Goal: Task Accomplishment & Management: Manage account settings

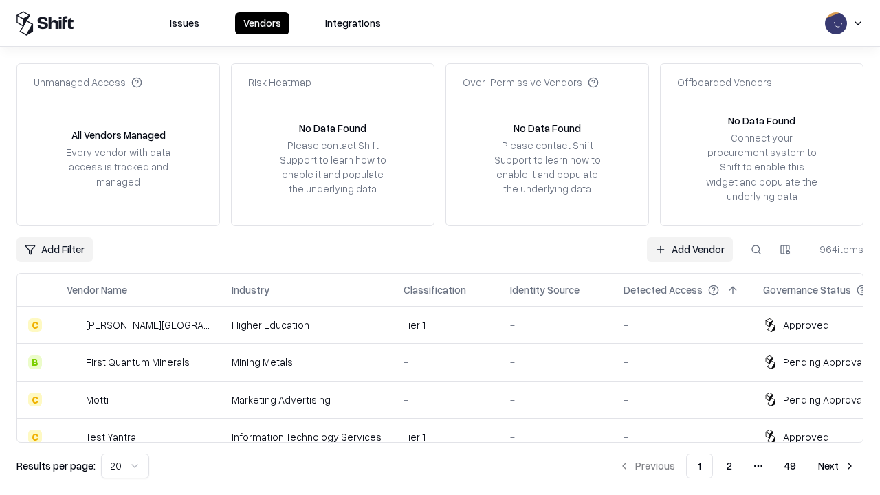
click at [690, 249] on link "Add Vendor" at bounding box center [690, 249] width 86 height 25
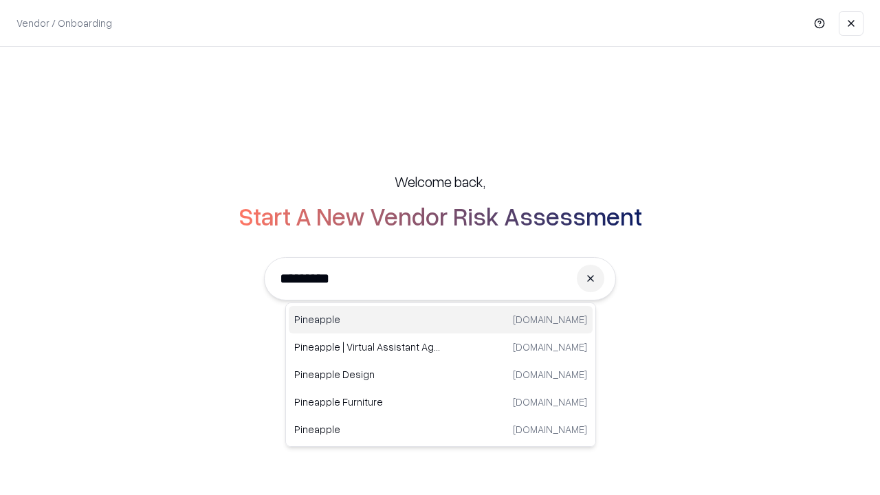
click at [441, 320] on div "Pineapple [DOMAIN_NAME]" at bounding box center [441, 320] width 304 height 28
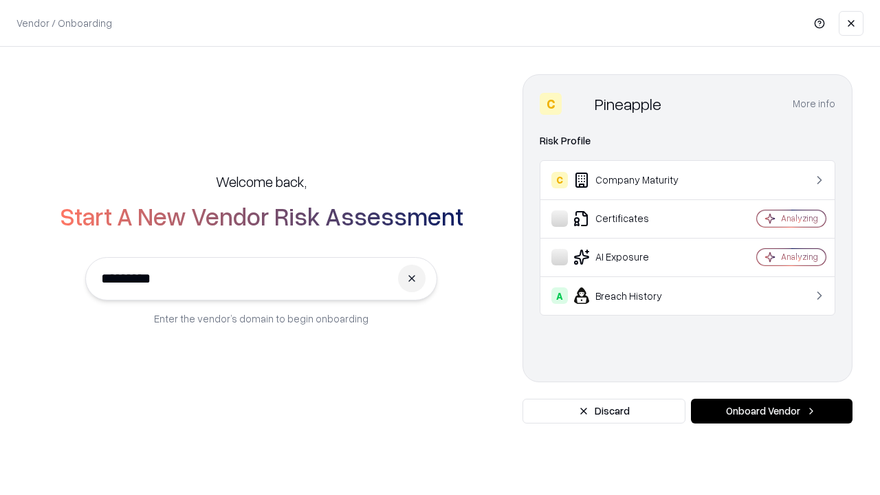
type input "*********"
click at [772, 411] on button "Onboard Vendor" at bounding box center [772, 411] width 162 height 25
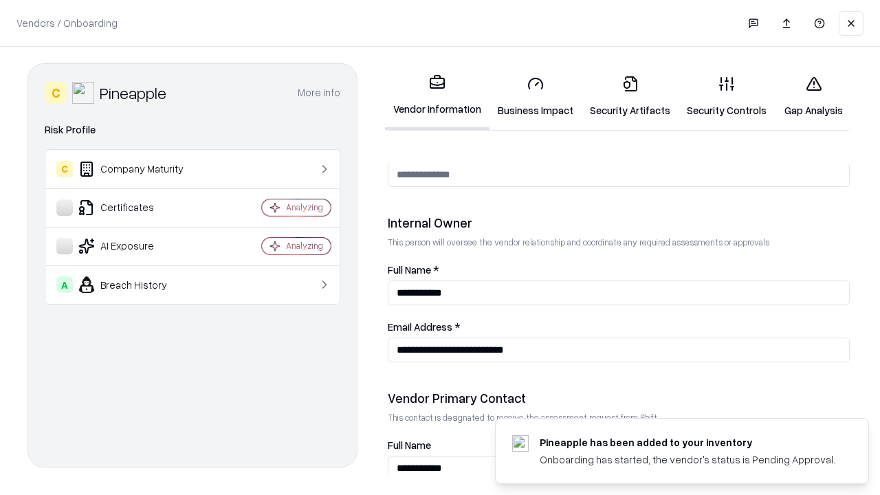
scroll to position [712, 0]
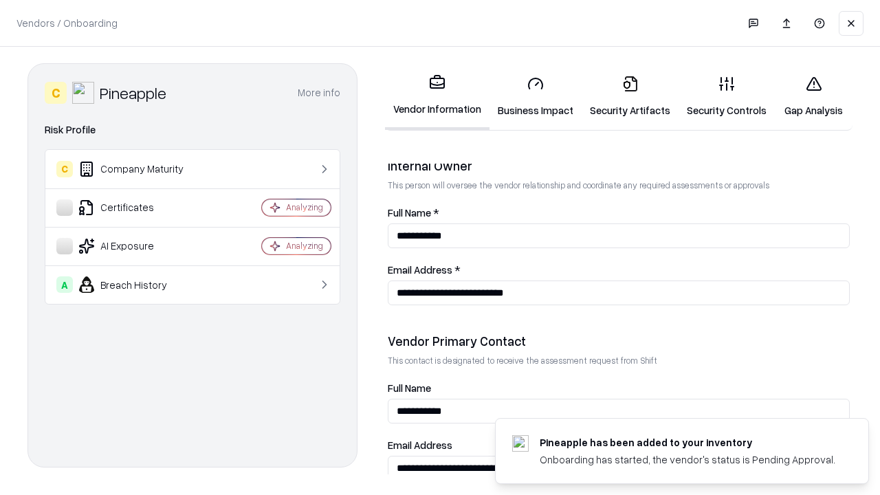
click at [630, 96] on link "Security Artifacts" at bounding box center [630, 97] width 97 height 64
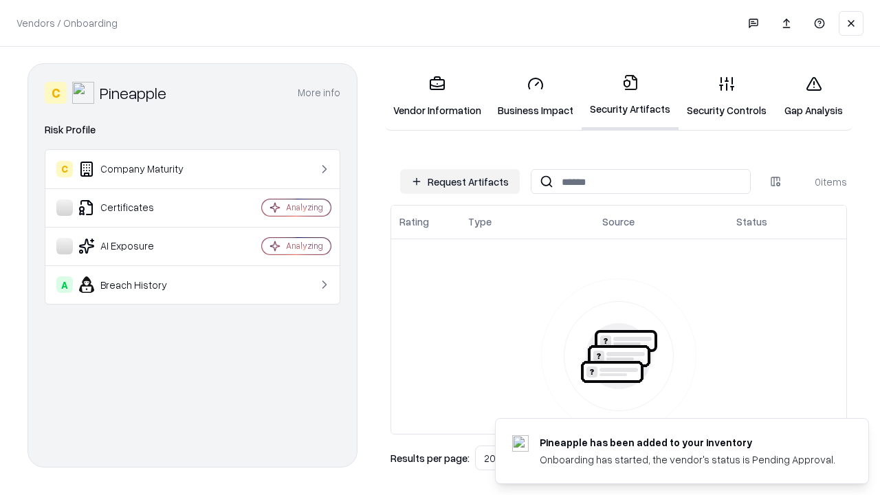
click at [460, 182] on button "Request Artifacts" at bounding box center [460, 181] width 120 height 25
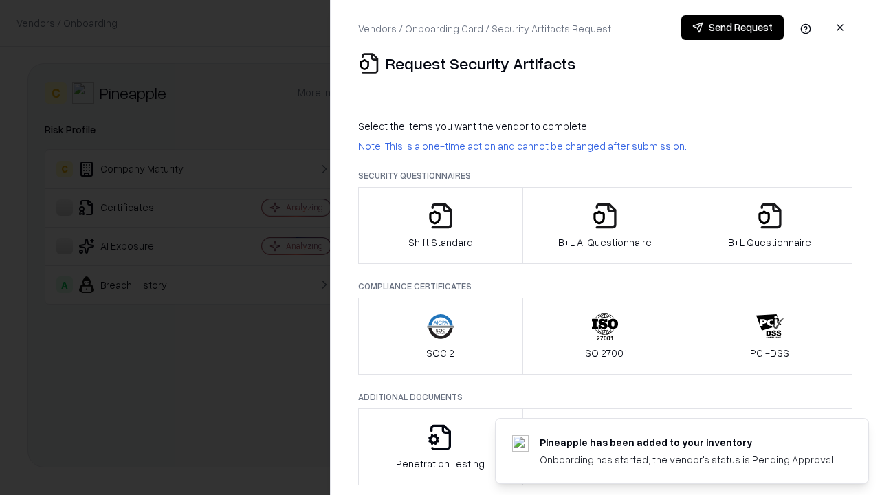
click at [769, 226] on icon "button" at bounding box center [770, 216] width 28 height 28
click at [604, 226] on icon "button" at bounding box center [605, 216] width 28 height 28
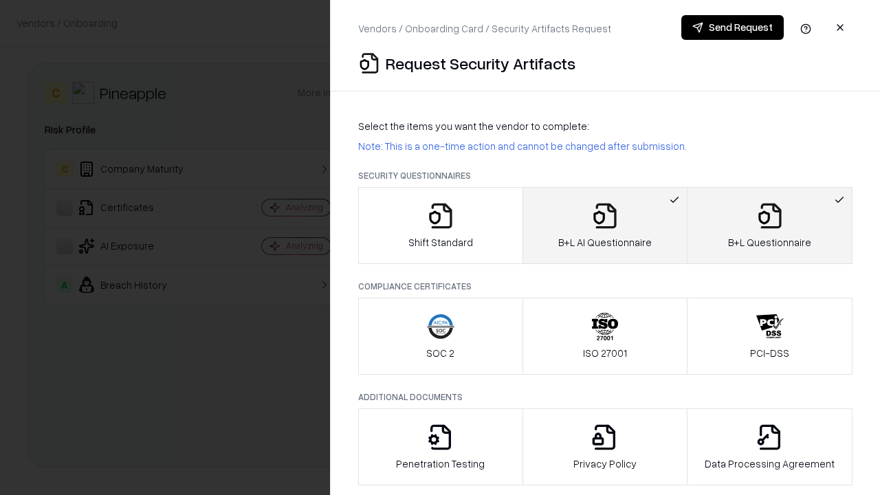
click at [732, 28] on button "Send Request" at bounding box center [732, 27] width 102 height 25
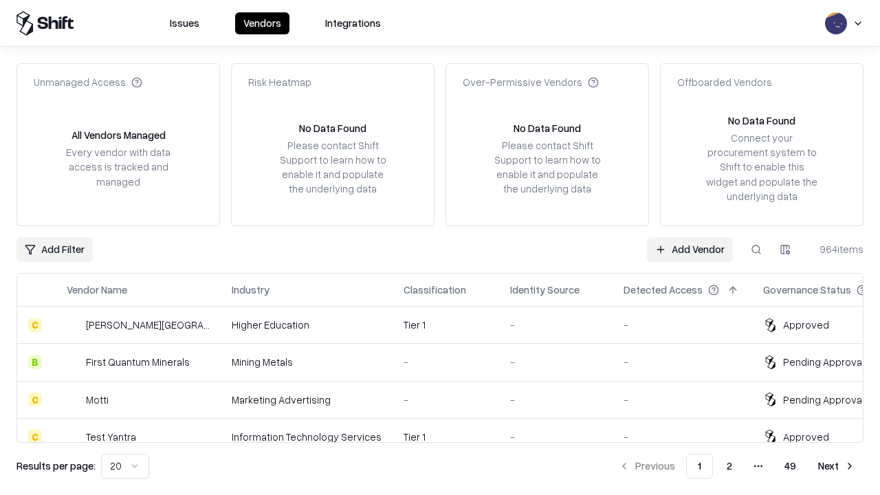
click at [756, 249] on button at bounding box center [756, 249] width 25 height 25
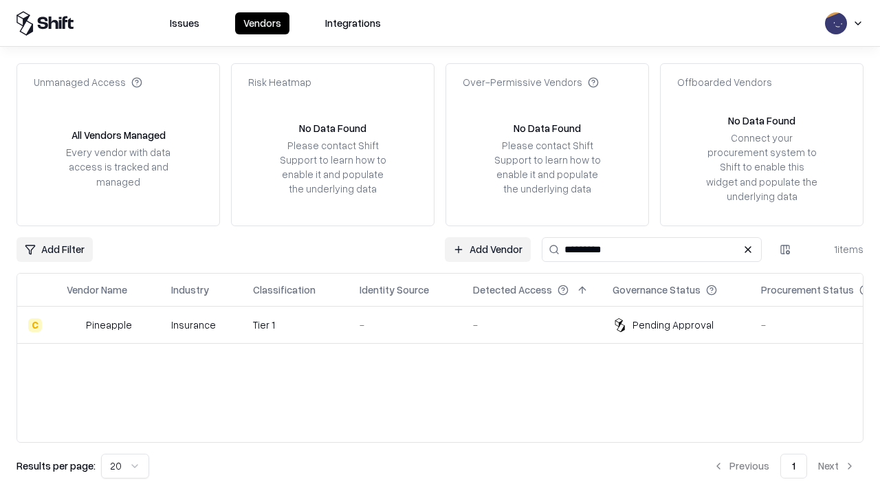
type input "*********"
click at [448, 325] on div "-" at bounding box center [405, 325] width 91 height 14
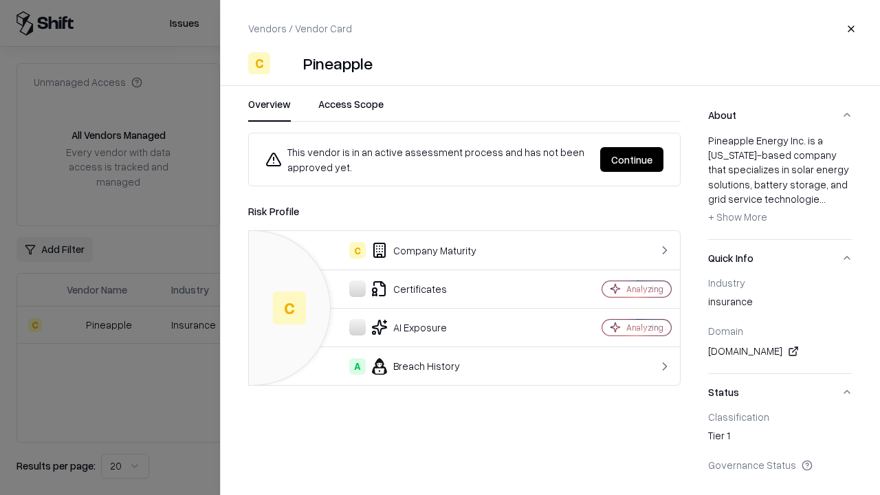
click at [632, 160] on button "Continue" at bounding box center [631, 159] width 63 height 25
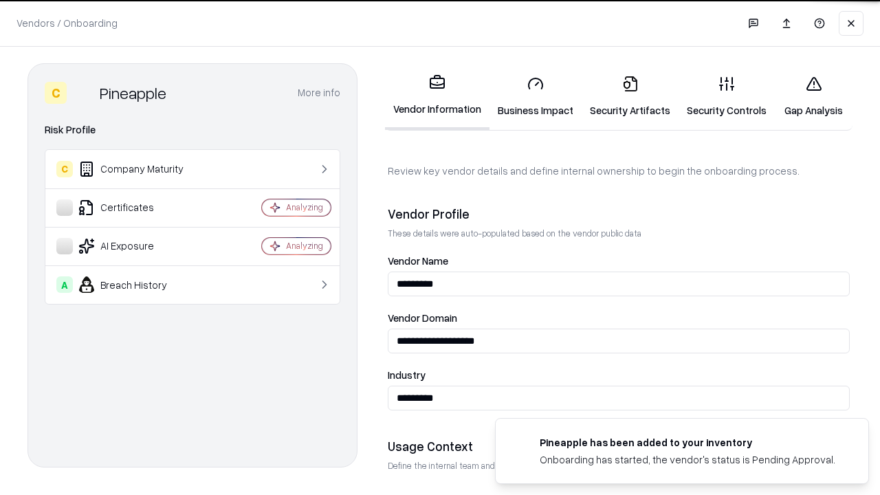
click at [630, 96] on link "Security Artifacts" at bounding box center [630, 97] width 97 height 64
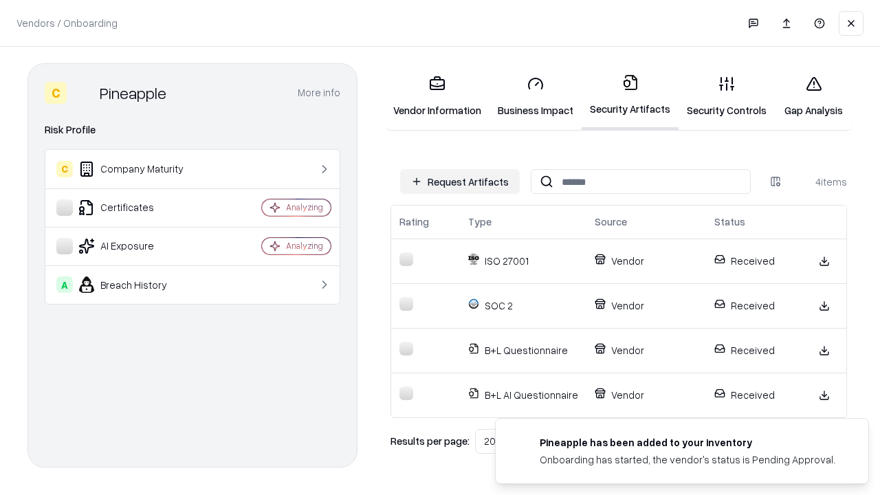
click at [813, 96] on link "Gap Analysis" at bounding box center [814, 97] width 78 height 64
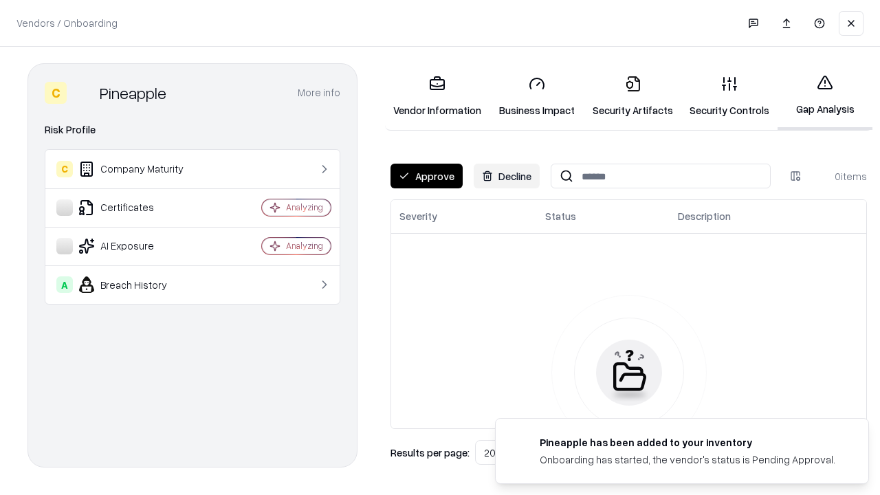
click at [426, 176] on button "Approve" at bounding box center [427, 176] width 72 height 25
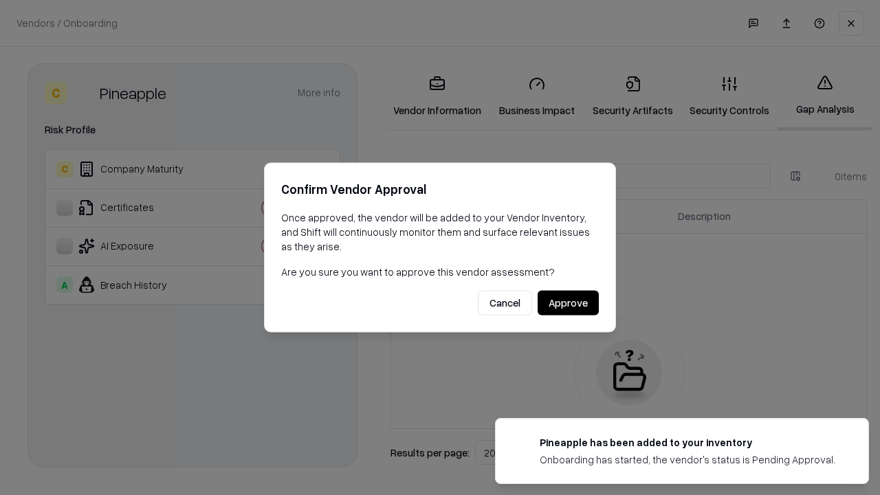
click at [568, 303] on button "Approve" at bounding box center [568, 303] width 61 height 25
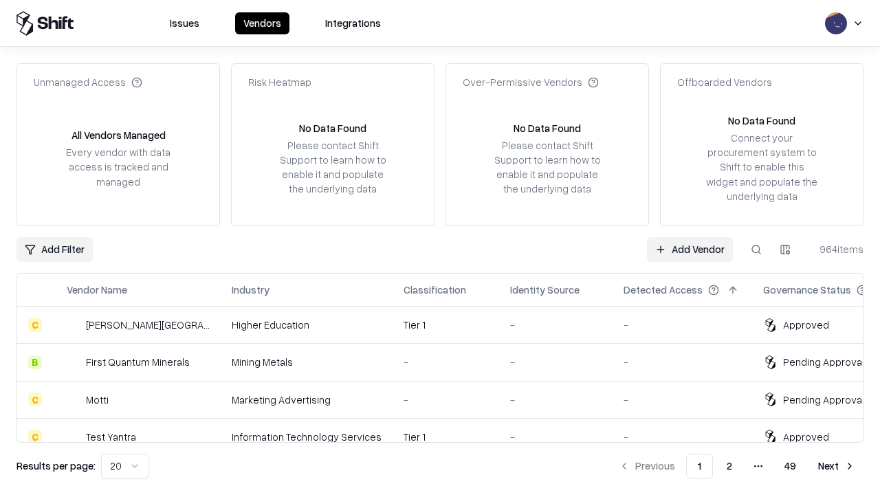
type input "*********"
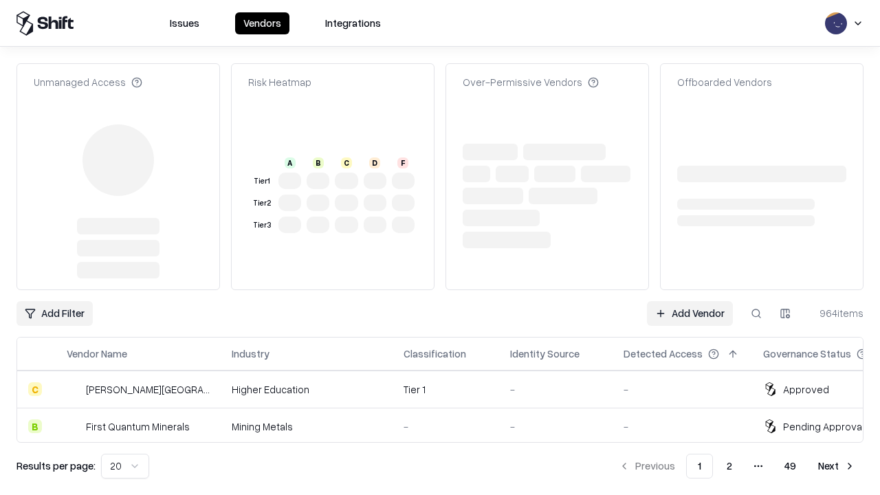
click at [690, 301] on link "Add Vendor" at bounding box center [690, 313] width 86 height 25
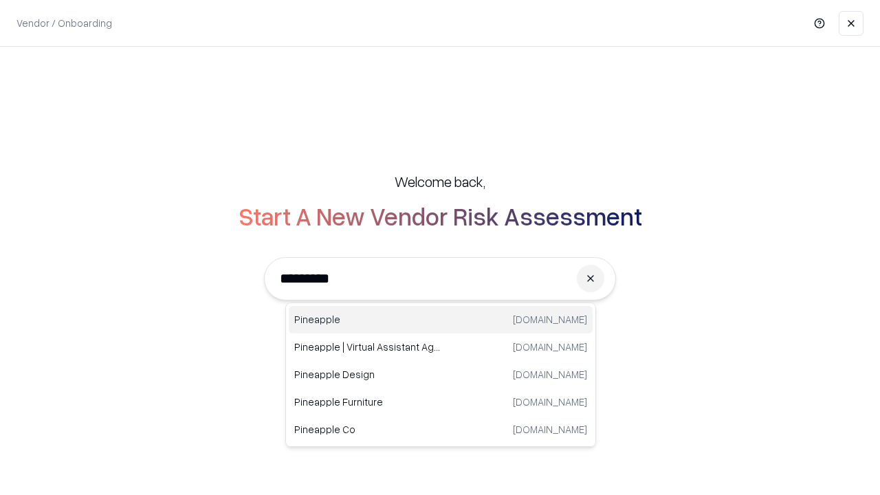
click at [441, 320] on div "Pineapple [DOMAIN_NAME]" at bounding box center [441, 320] width 304 height 28
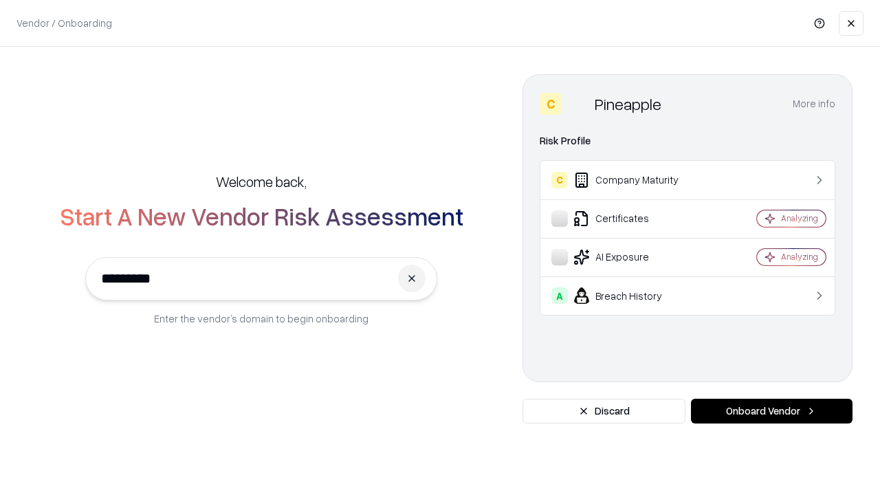
type input "*********"
click at [772, 411] on button "Onboard Vendor" at bounding box center [772, 411] width 162 height 25
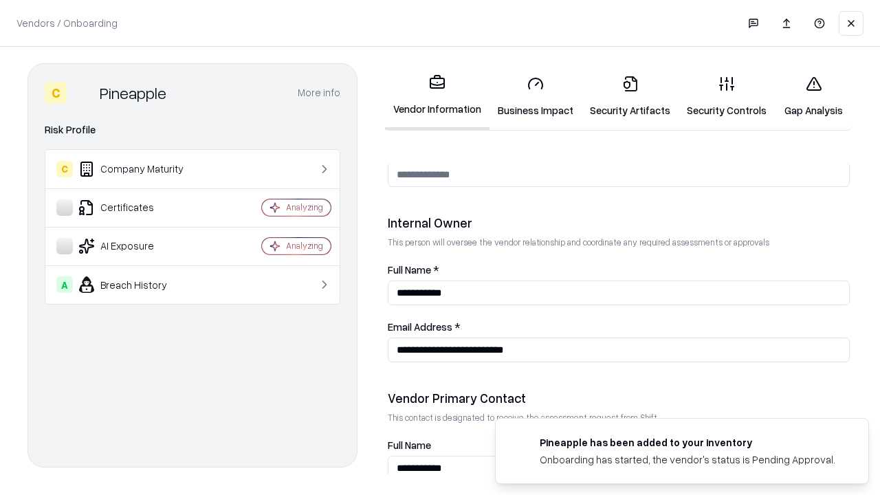
scroll to position [712, 0]
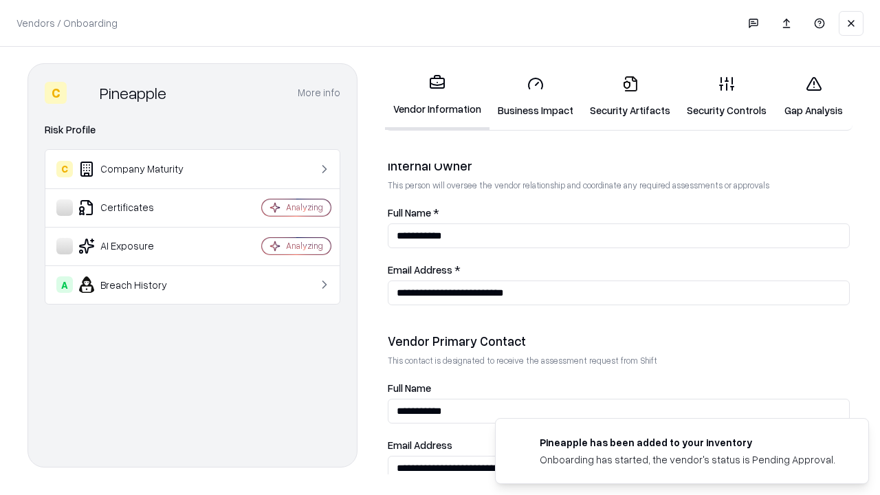
click at [813, 96] on link "Gap Analysis" at bounding box center [814, 97] width 78 height 64
